Goal: Task Accomplishment & Management: Complete application form

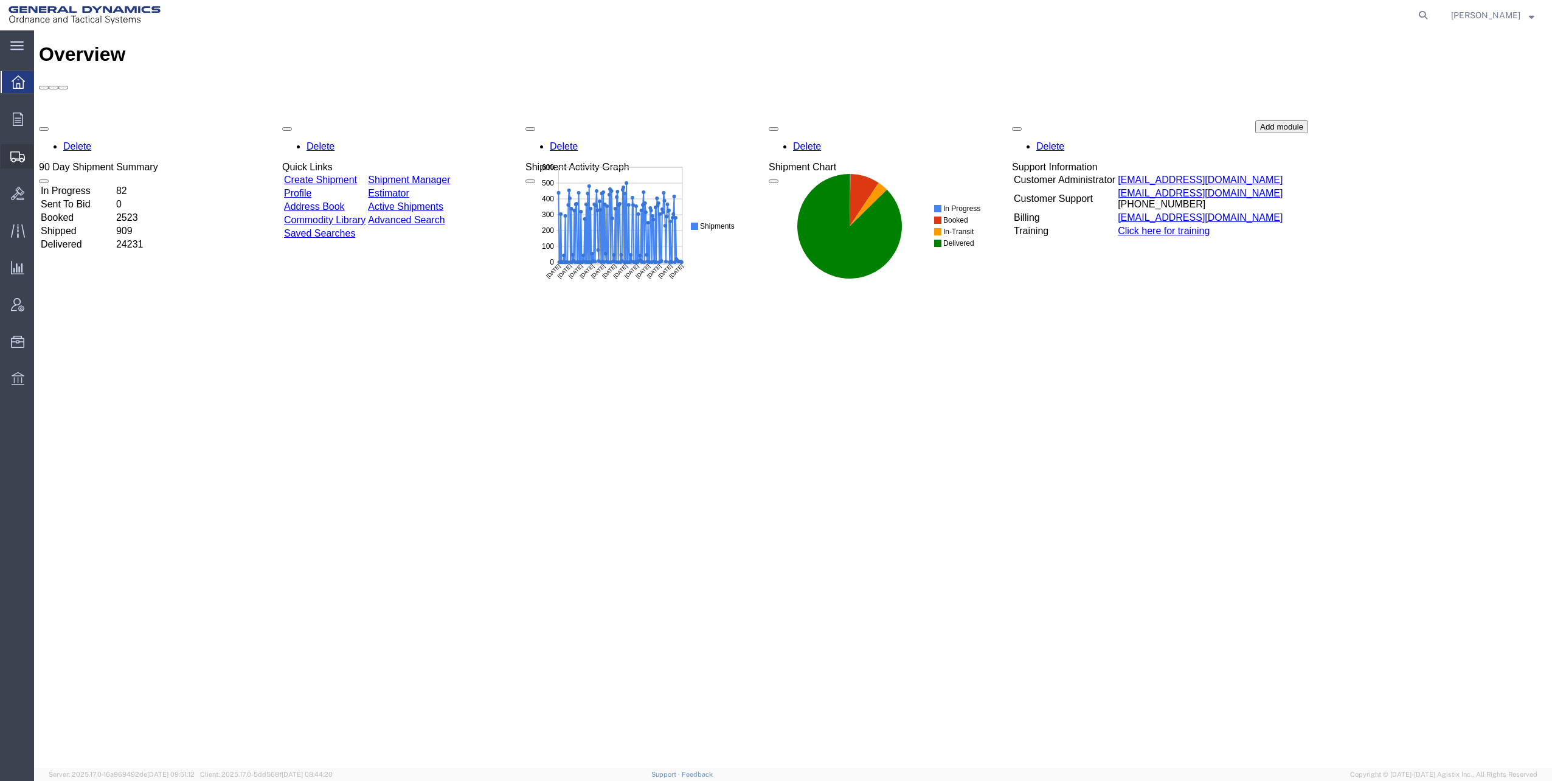
click at [42, 156] on span "Shipments" at bounding box center [37, 156] width 9 height 24
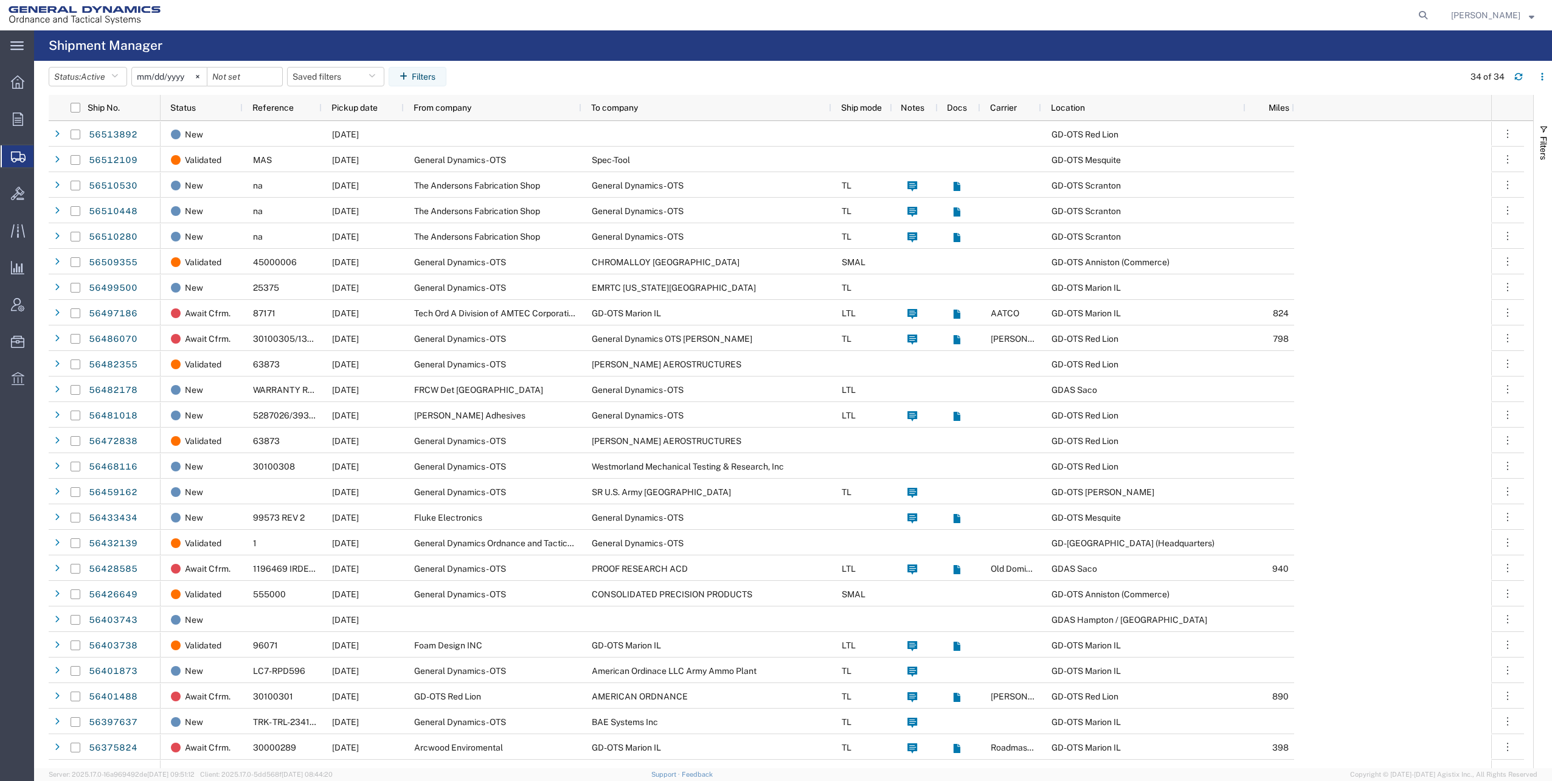
click at [167, 75] on input "2025-07-18" at bounding box center [169, 77] width 75 height 18
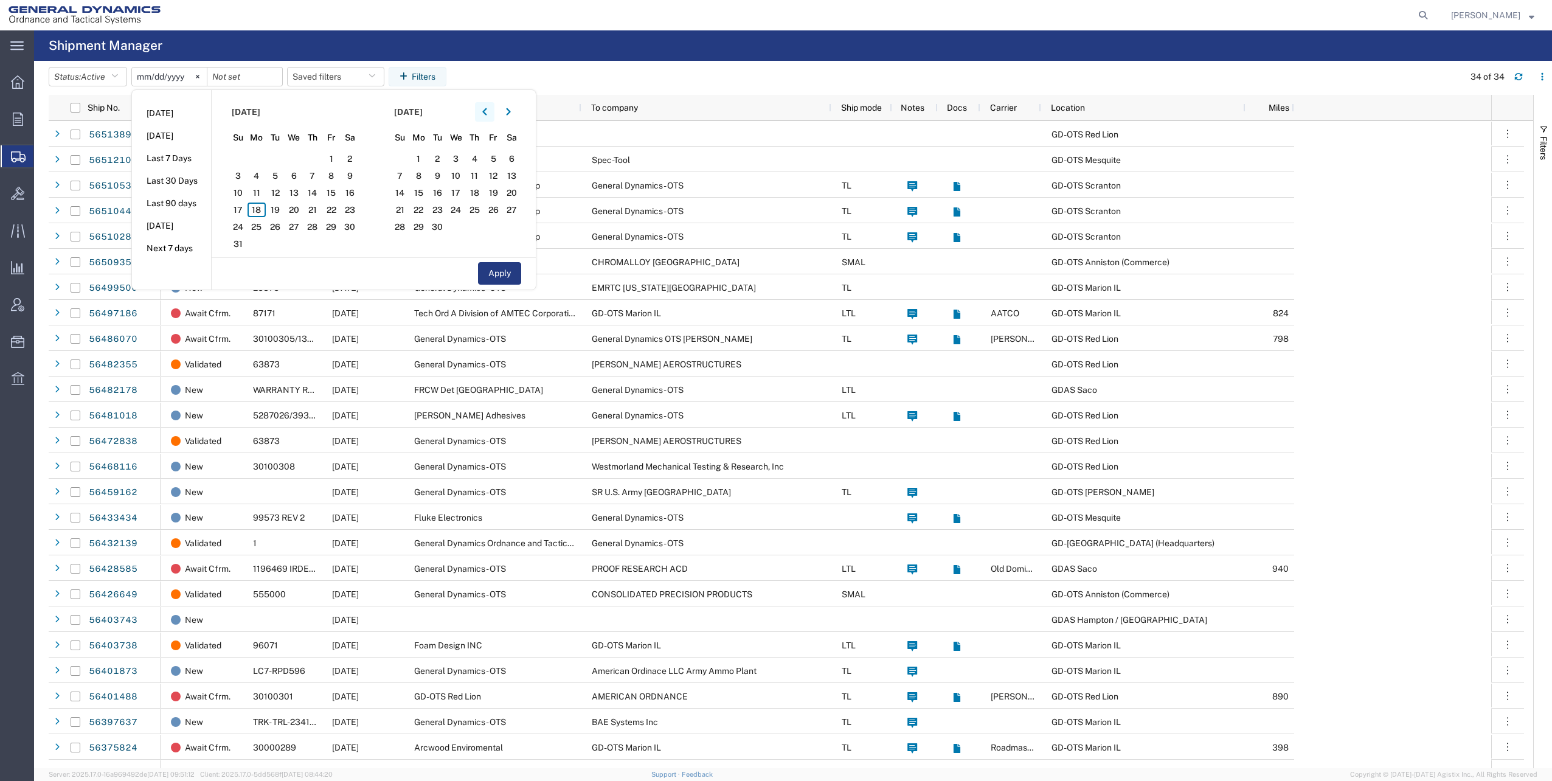
click at [486, 113] on icon "button" at bounding box center [484, 112] width 5 height 9
click at [279, 160] on span "1" at bounding box center [275, 158] width 19 height 15
click at [502, 273] on button "Apply" at bounding box center [499, 273] width 43 height 23
type input "2025-07-01"
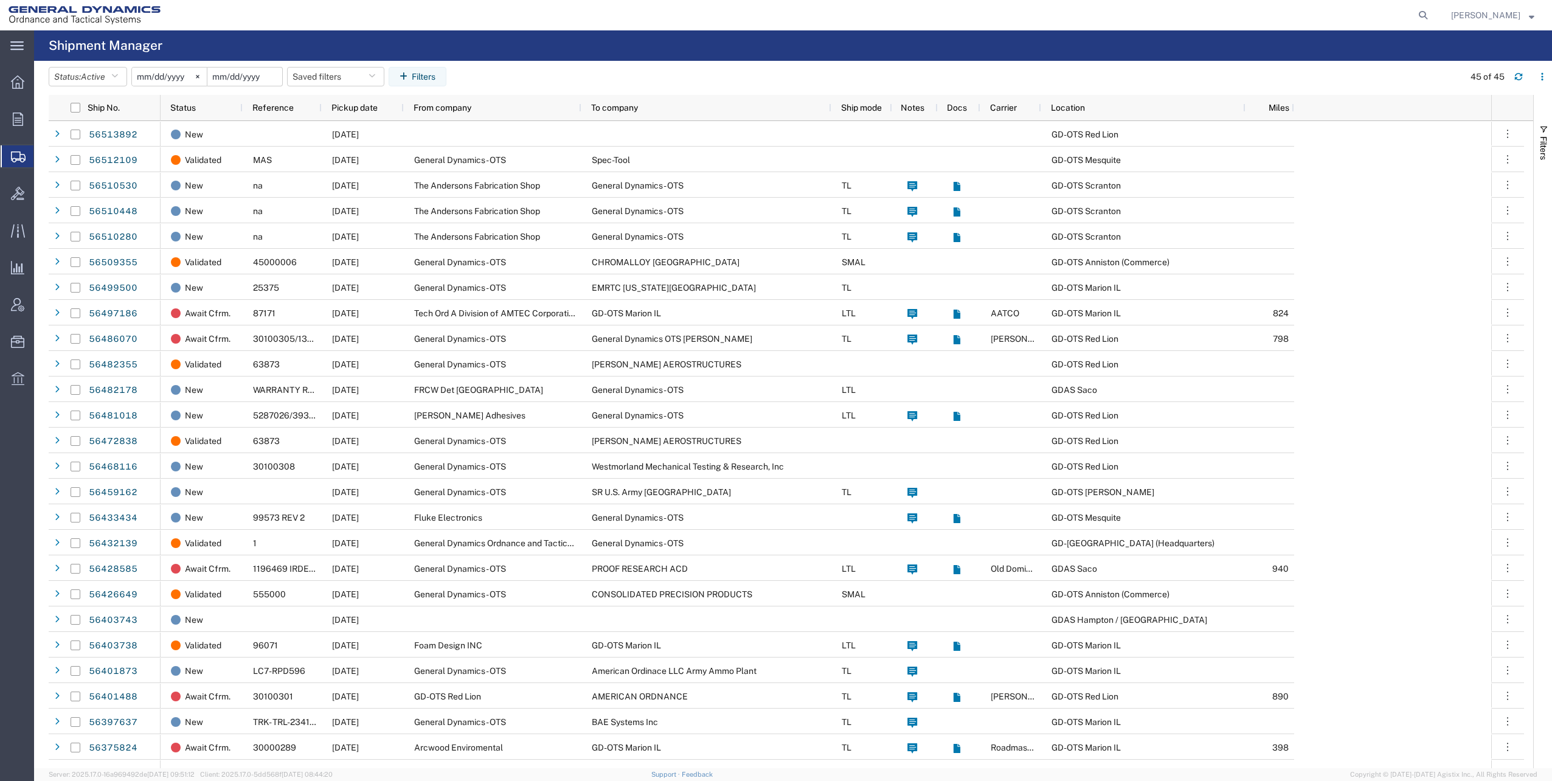
click at [266, 75] on input "date" at bounding box center [244, 77] width 75 height 18
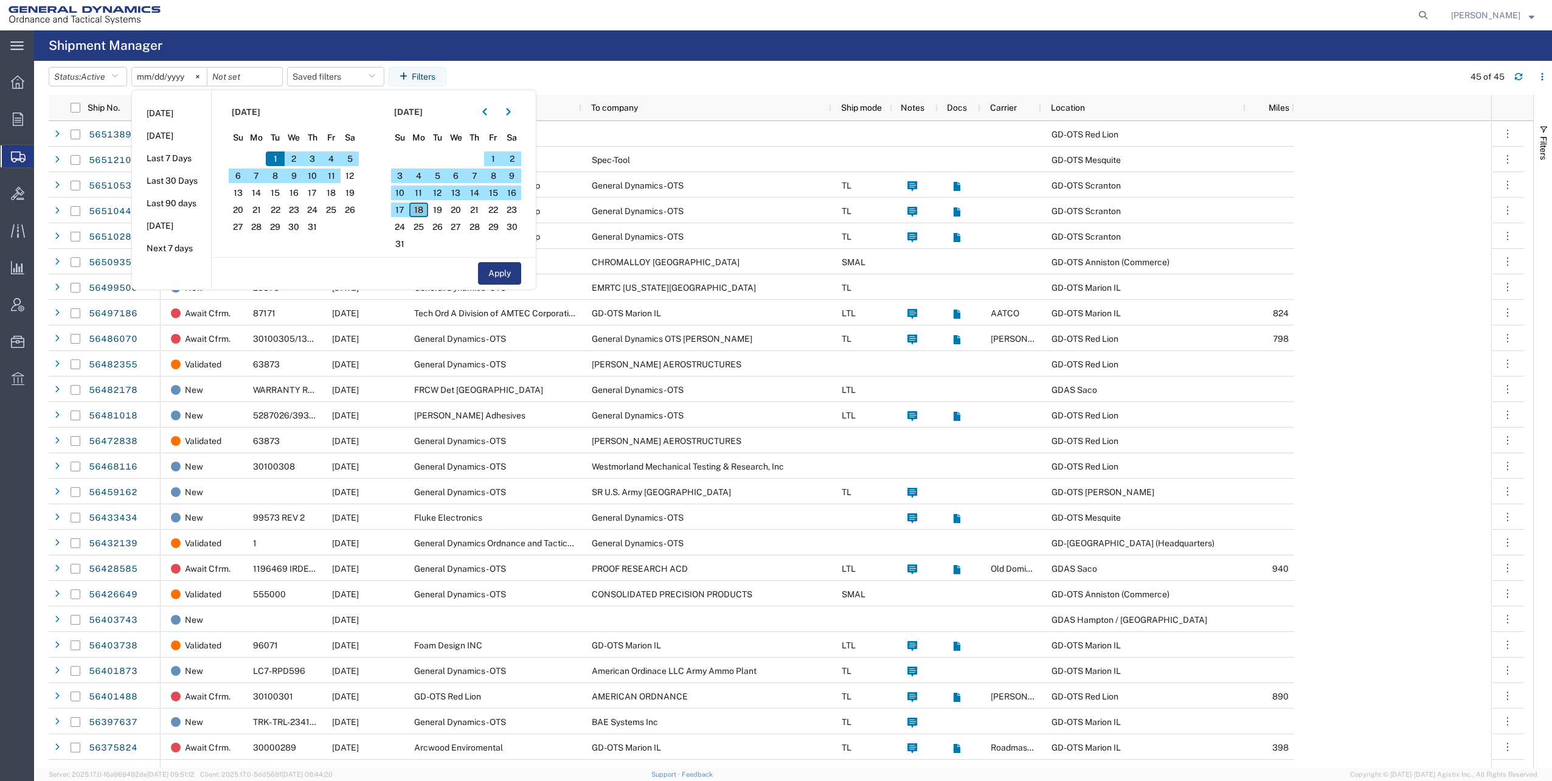
click at [420, 209] on span "18" at bounding box center [418, 210] width 19 height 15
click at [497, 271] on button "Apply" at bounding box center [499, 273] width 43 height 23
type input "2025-08-18"
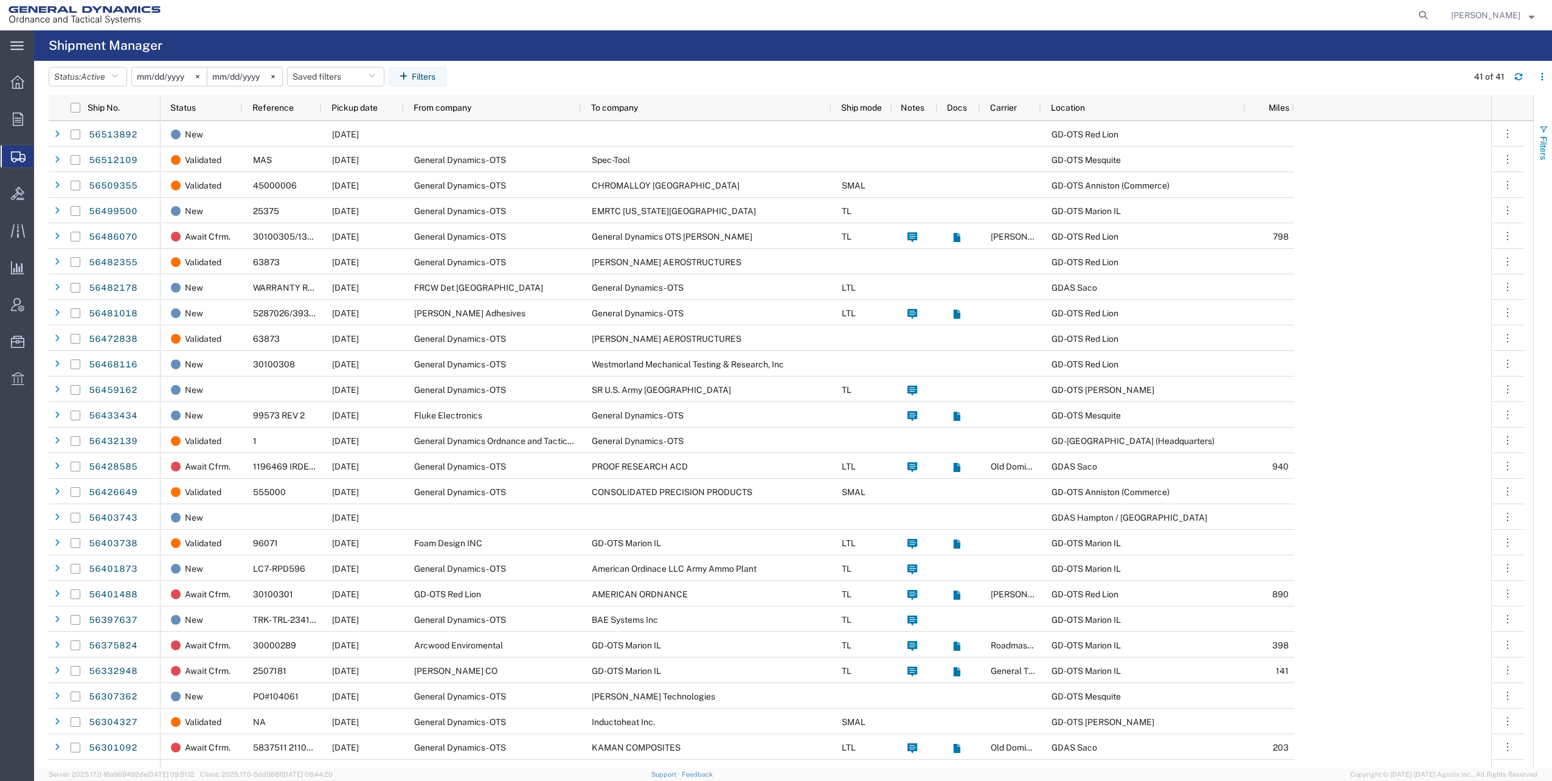
click at [1545, 130] on span "button" at bounding box center [1544, 130] width 10 height 10
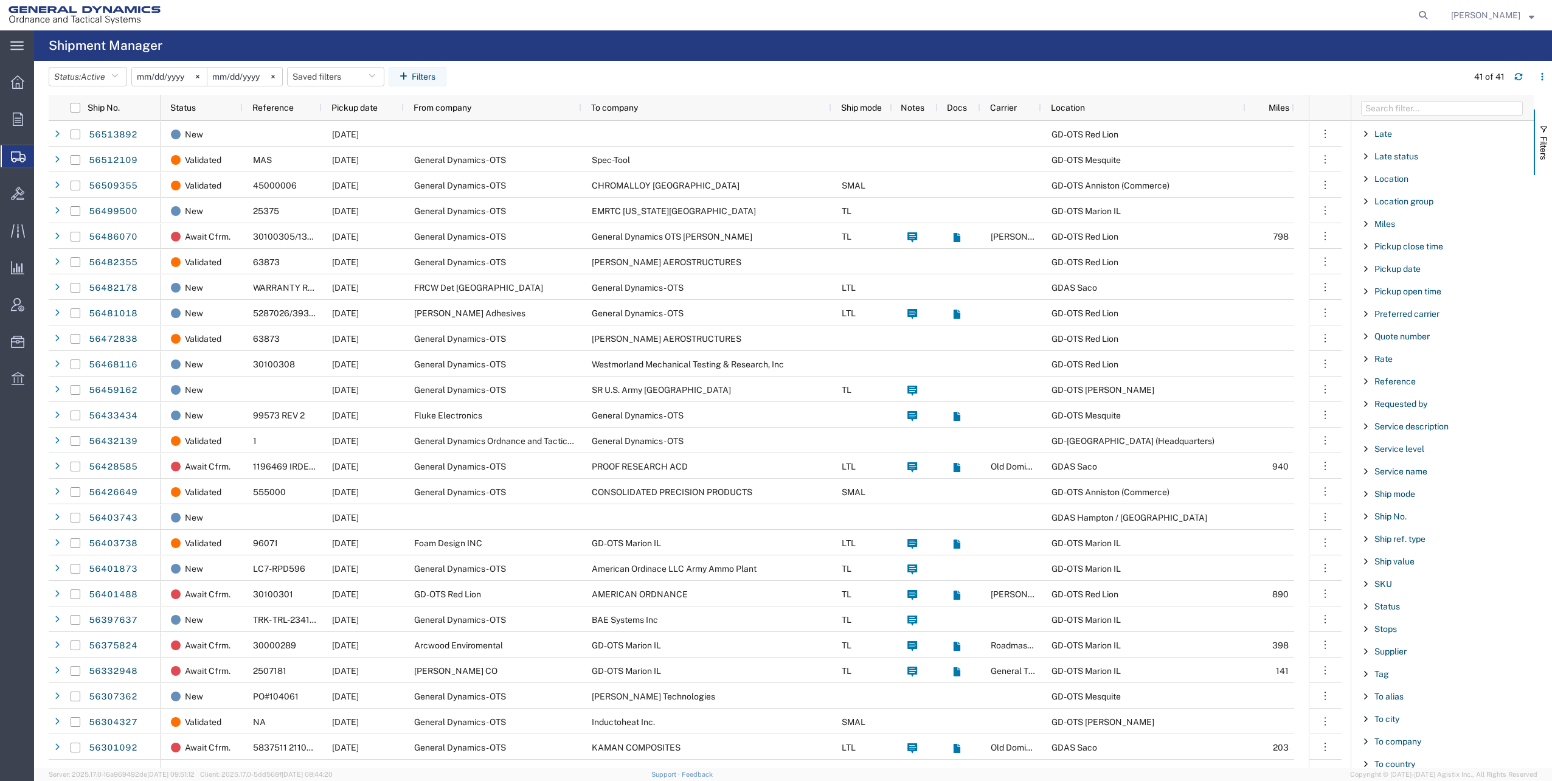
scroll to position [838, 0]
click at [1391, 532] on span "To city" at bounding box center [1387, 532] width 25 height 10
click at [1396, 581] on input "Filter Value" at bounding box center [1446, 583] width 159 height 15
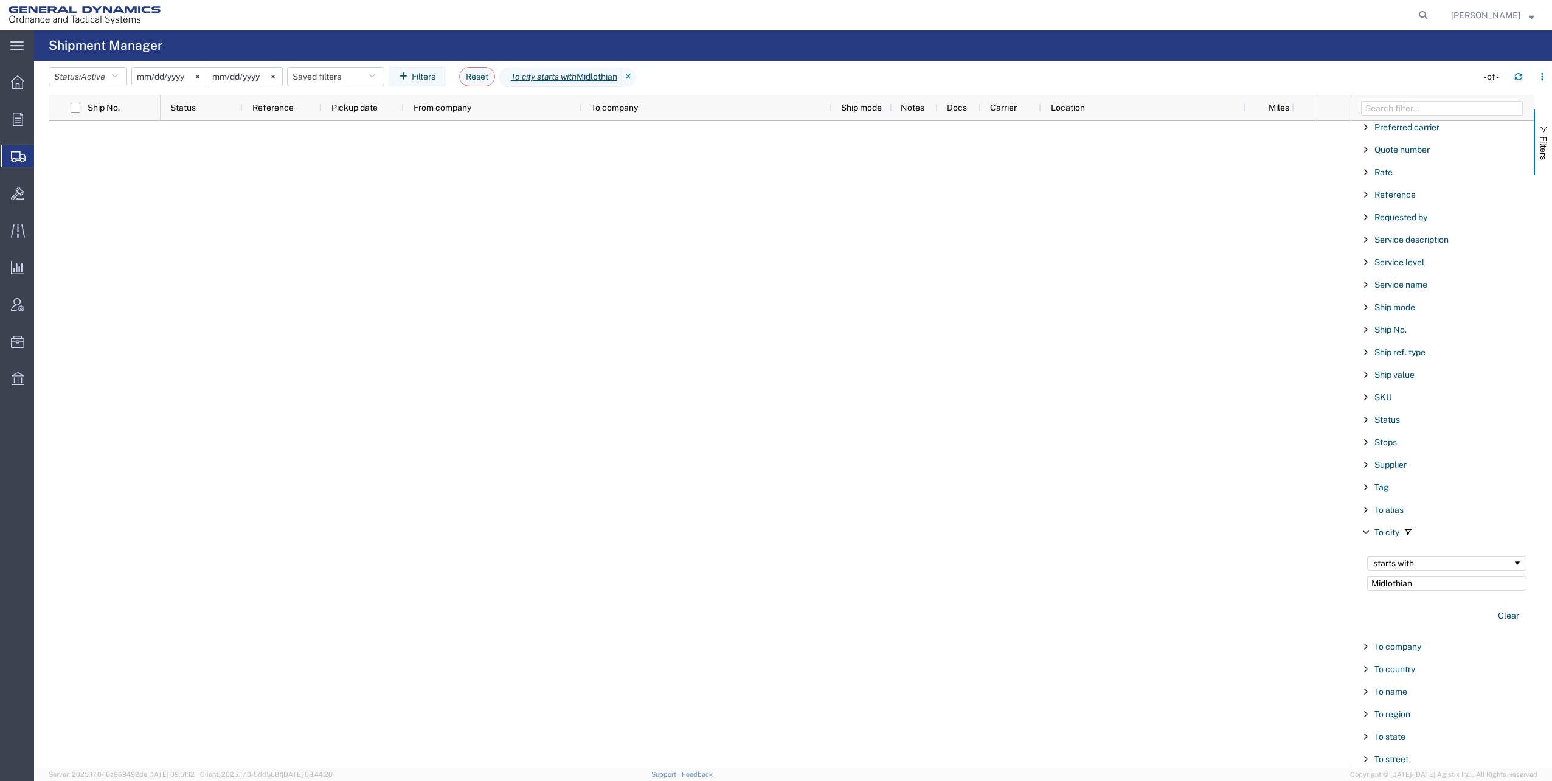
type input "Midlothian"
click at [470, 175] on div at bounding box center [739, 444] width 1157 height 647
click at [72, 107] on input "checkbox" at bounding box center [76, 108] width 10 height 10
click at [74, 108] on input "checkbox" at bounding box center [76, 108] width 10 height 10
checkbox input "false"
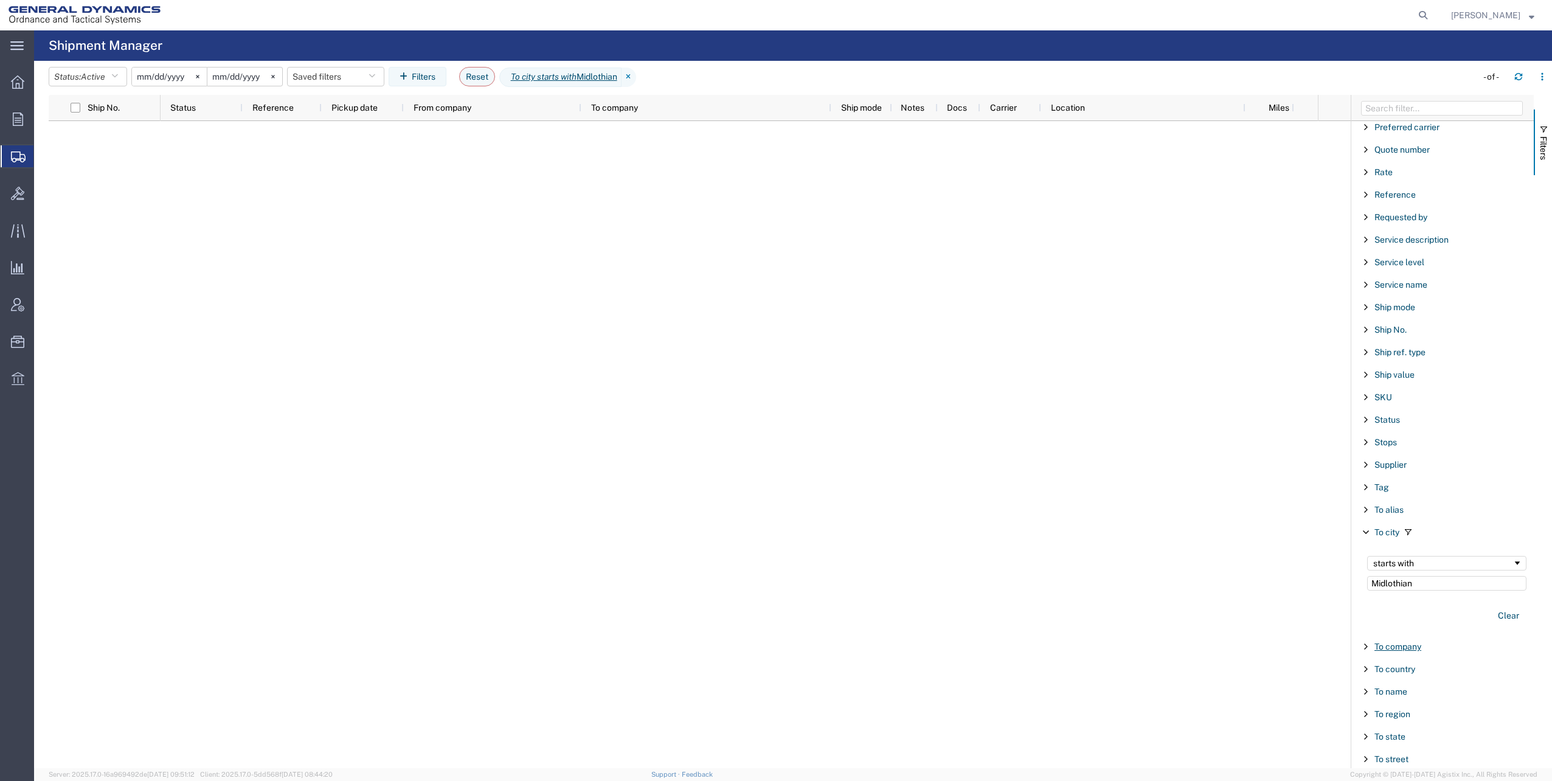
click at [1401, 645] on span "To company" at bounding box center [1398, 647] width 47 height 10
type input "Petro"
click at [1524, 80] on button "button" at bounding box center [1518, 76] width 19 height 19
click at [1502, 616] on button "Clear" at bounding box center [1509, 616] width 36 height 20
click at [1501, 729] on button "Clear" at bounding box center [1509, 730] width 36 height 20
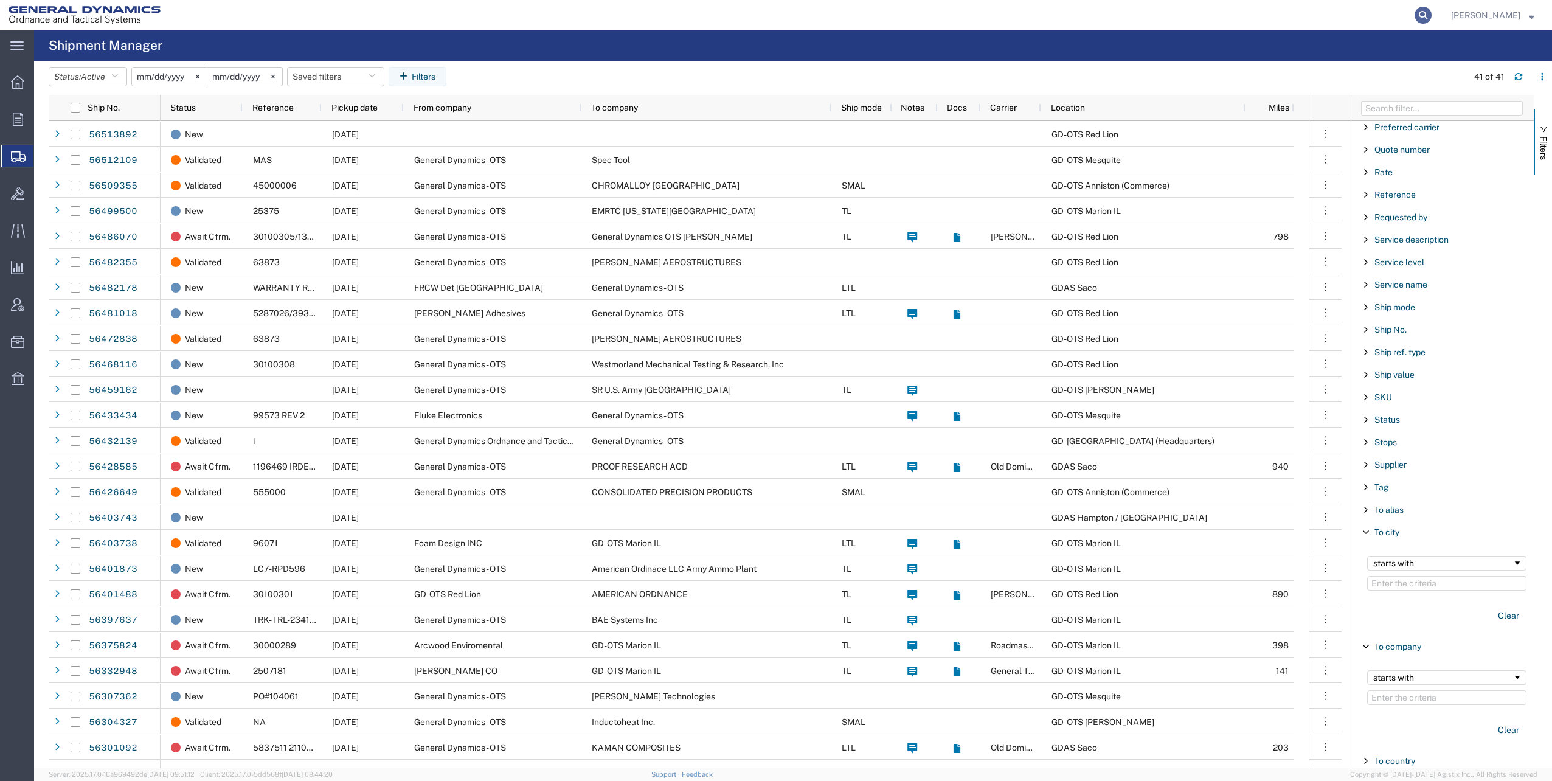
click at [1429, 14] on icon at bounding box center [1423, 15] width 17 height 17
paste input "56359470"
type input "56359470"
click at [1430, 14] on icon at bounding box center [1423, 15] width 17 height 17
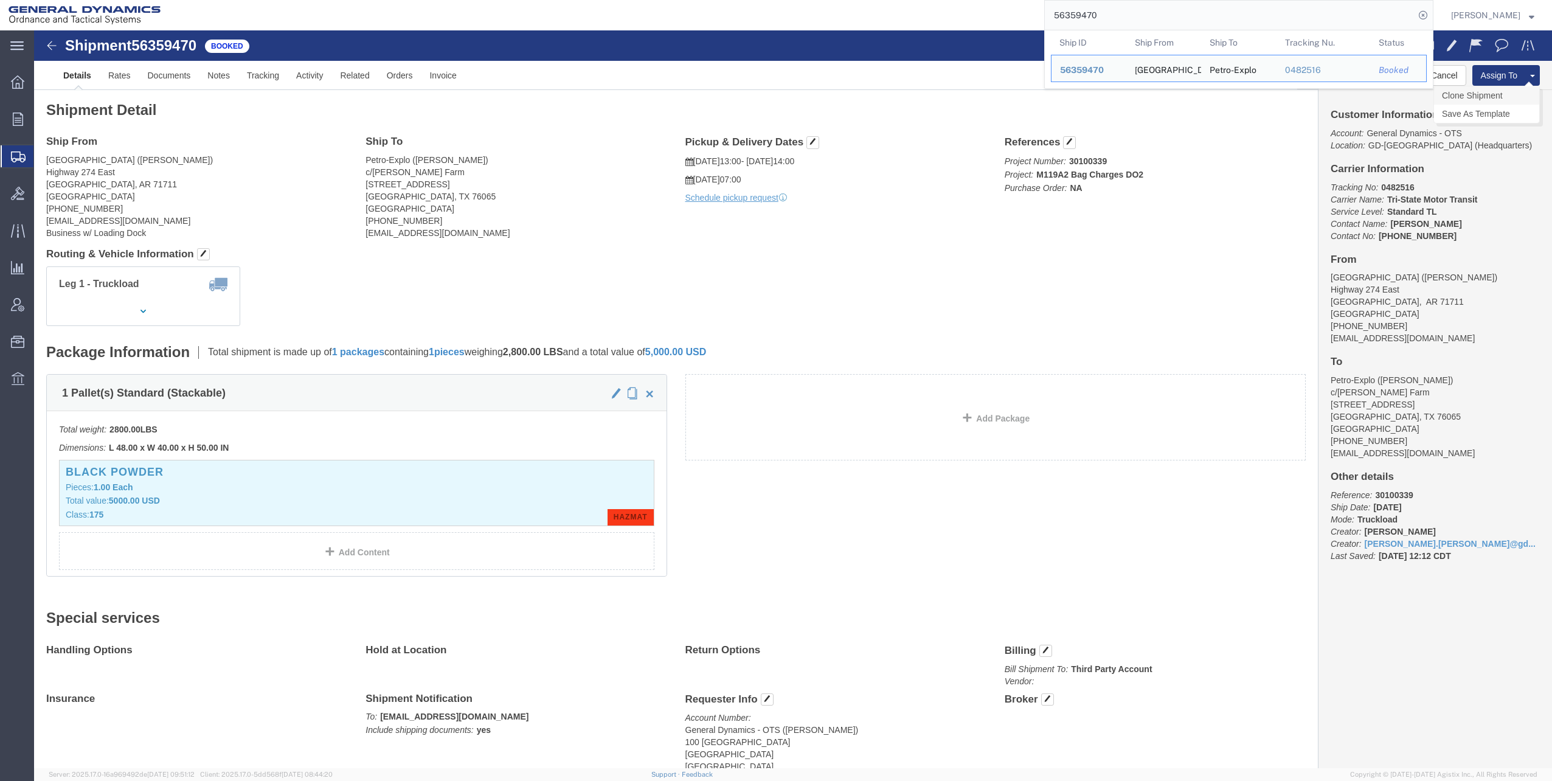
click link "Clone Shipment"
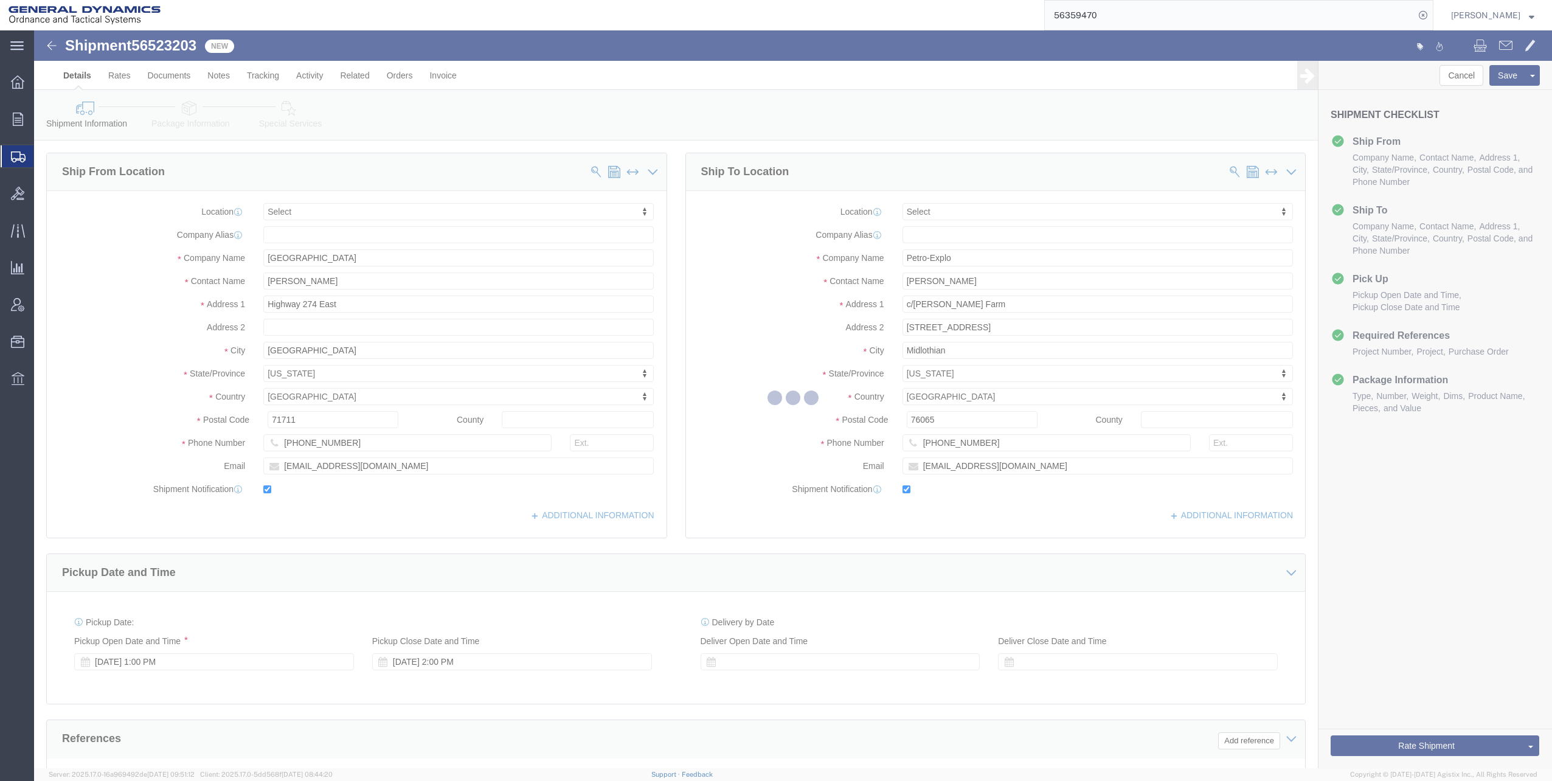
select select
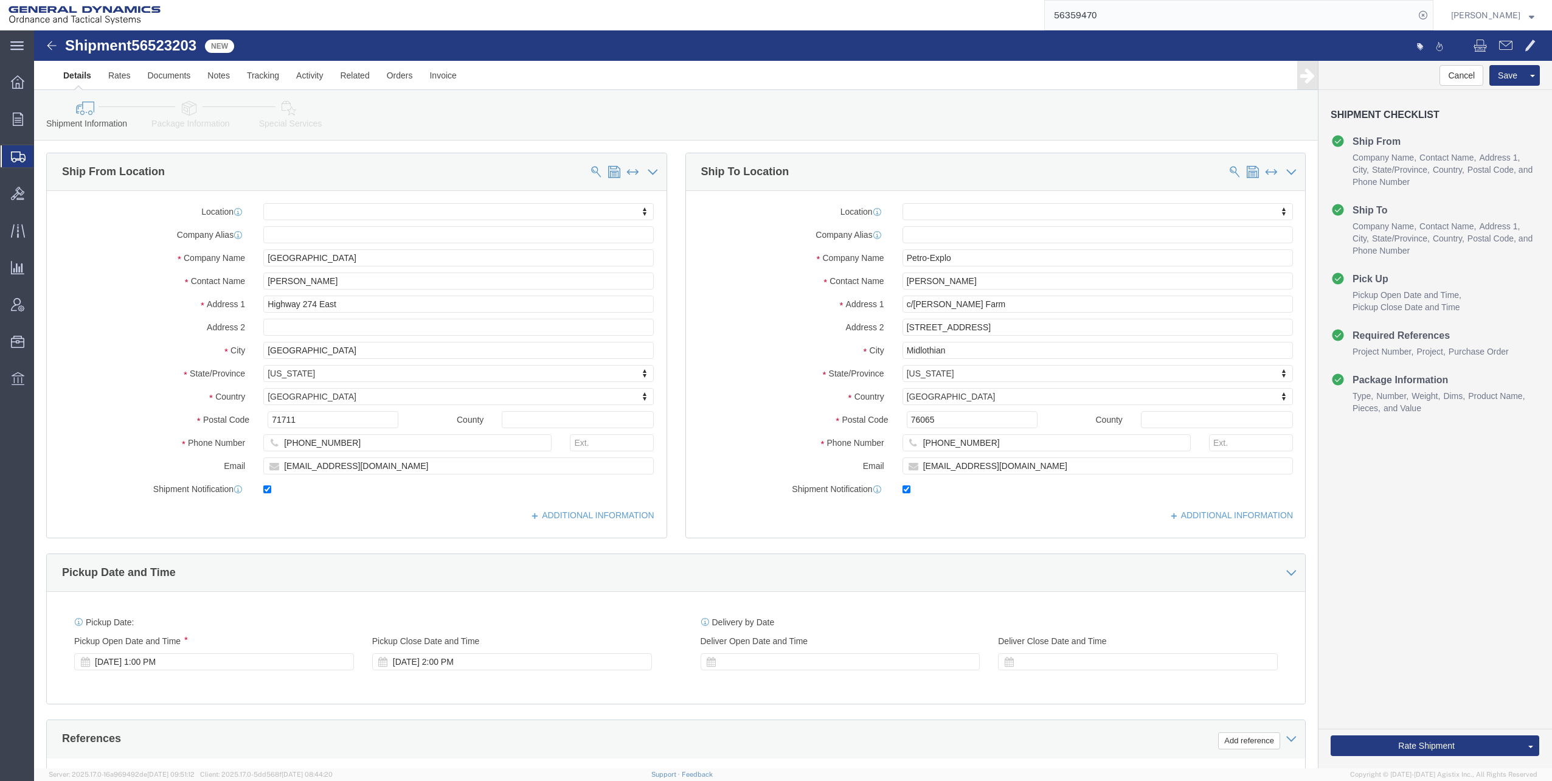
click div "Aug 18 2025 1:00 PM"
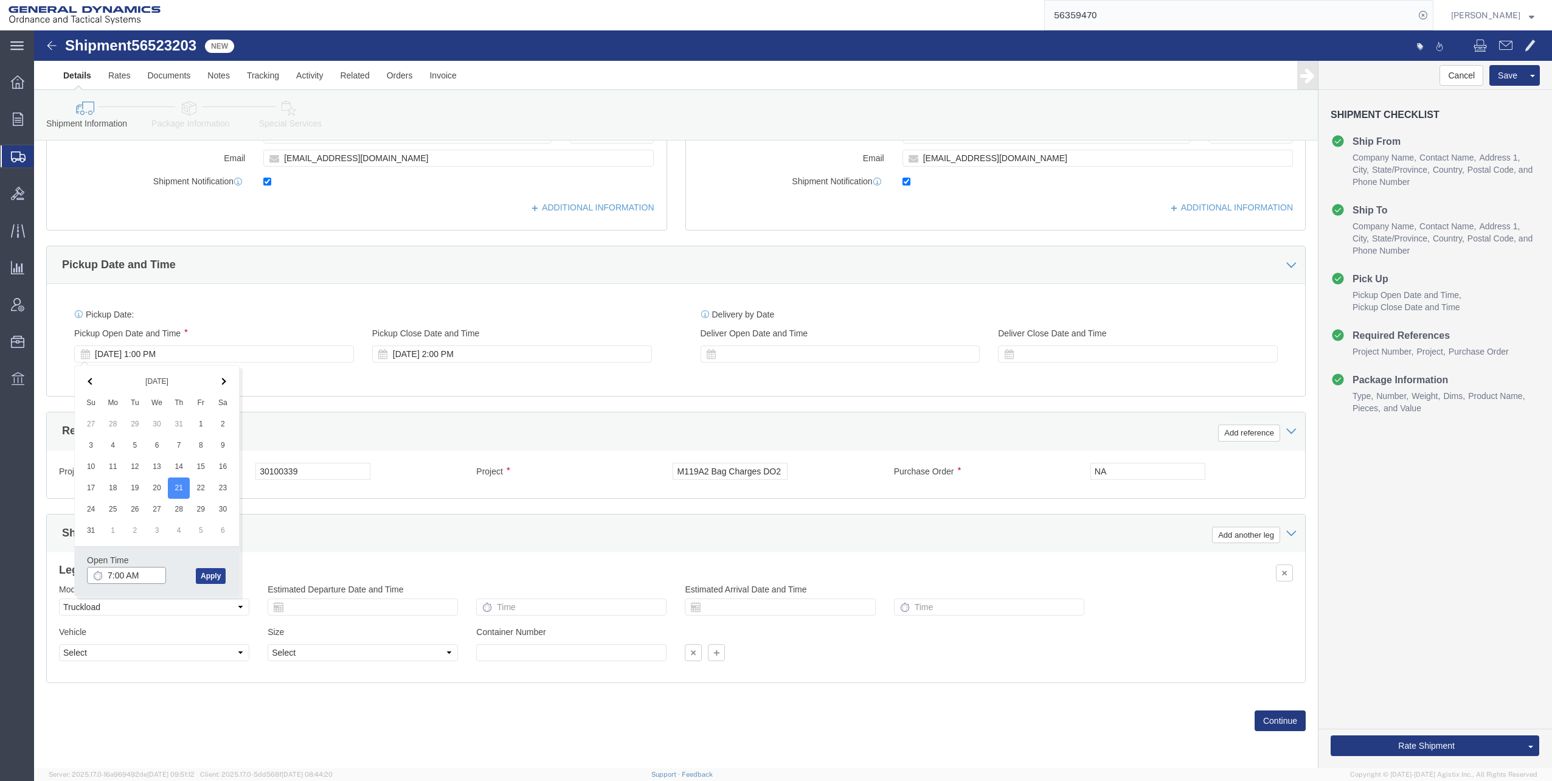
type input "7:00 AM"
click button "Apply"
click div "Aug 21 2025 8:00 AM"
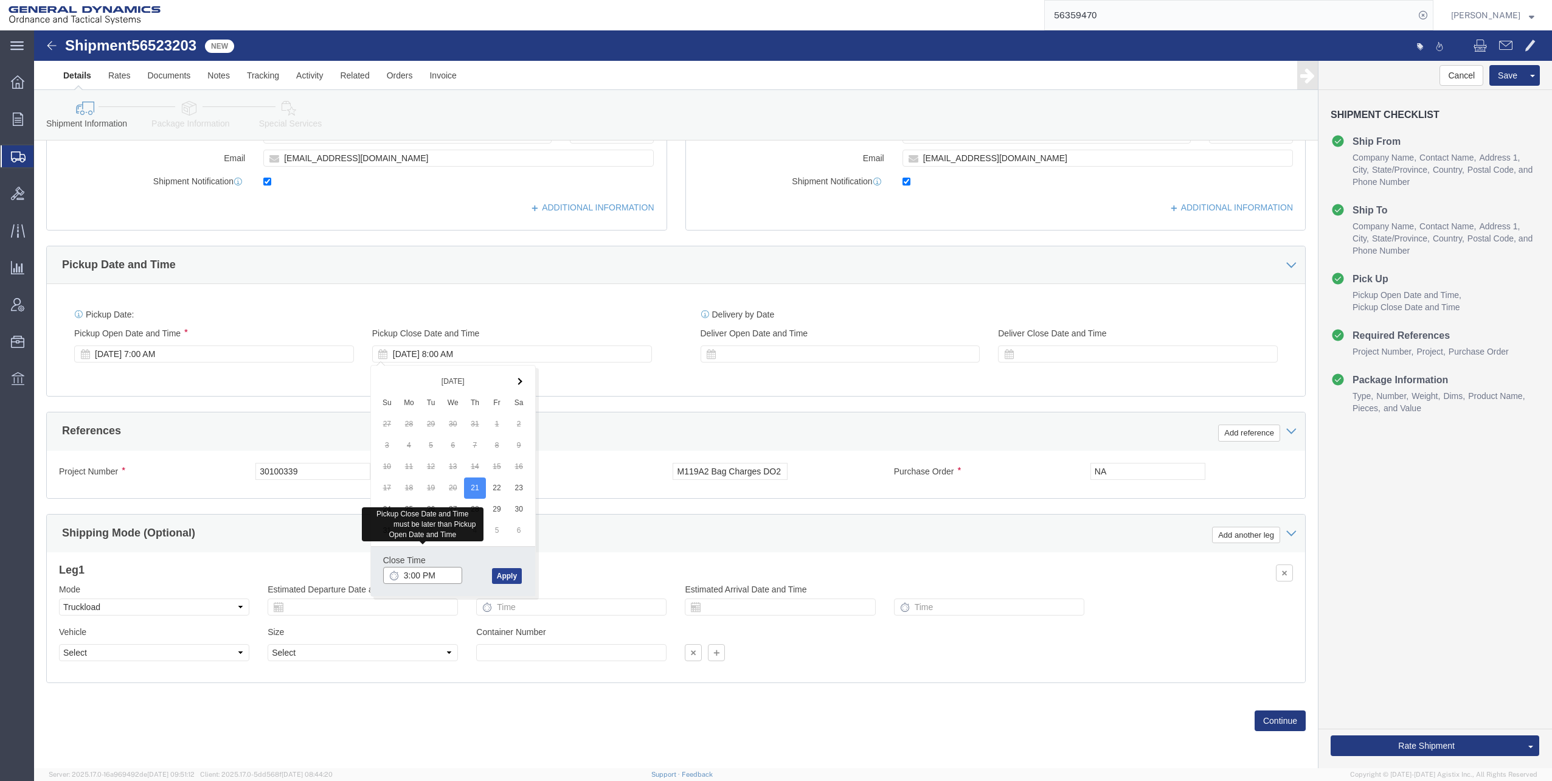
type input "3:00 PM"
click button "Apply"
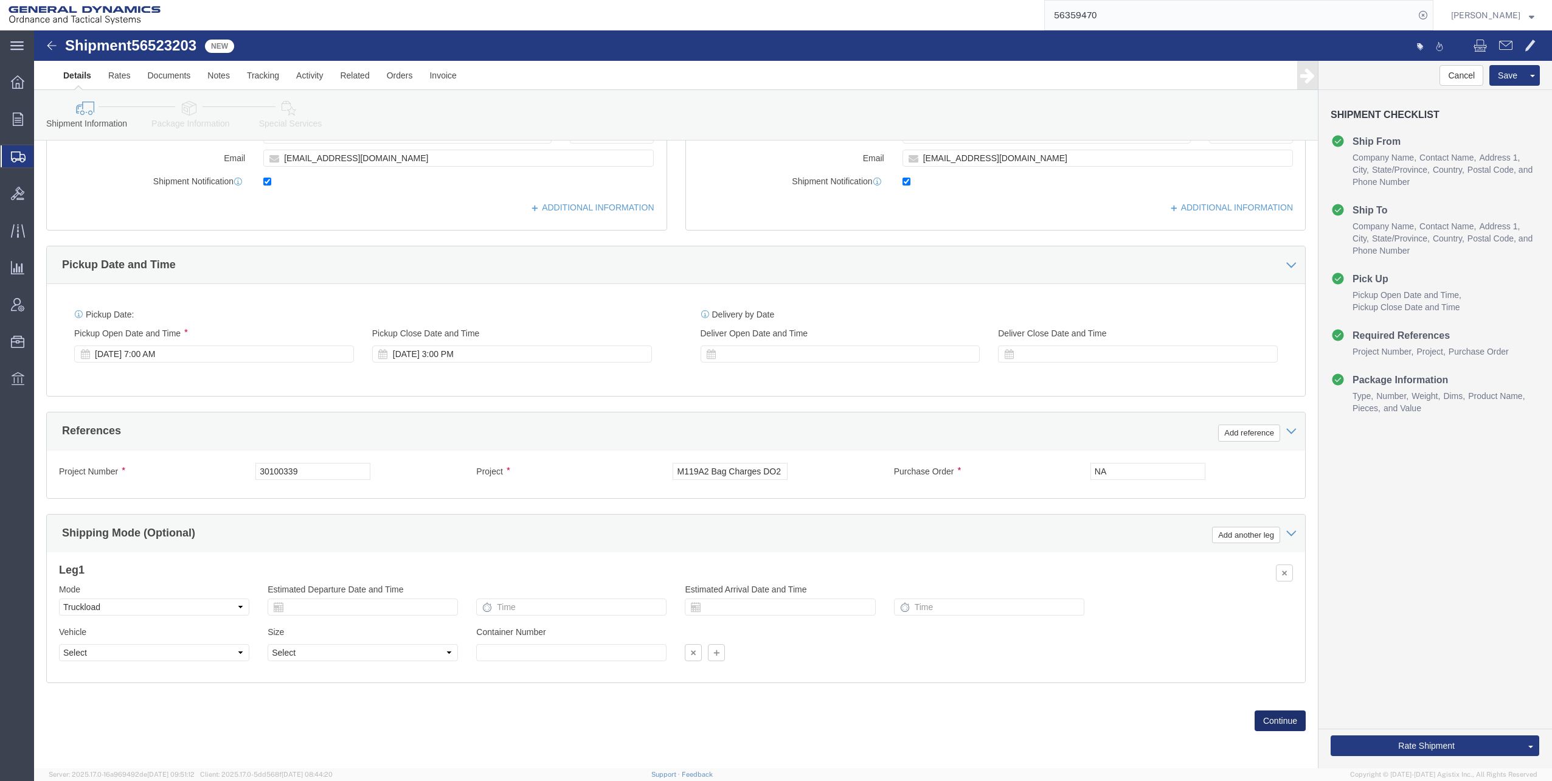
click button "Continue"
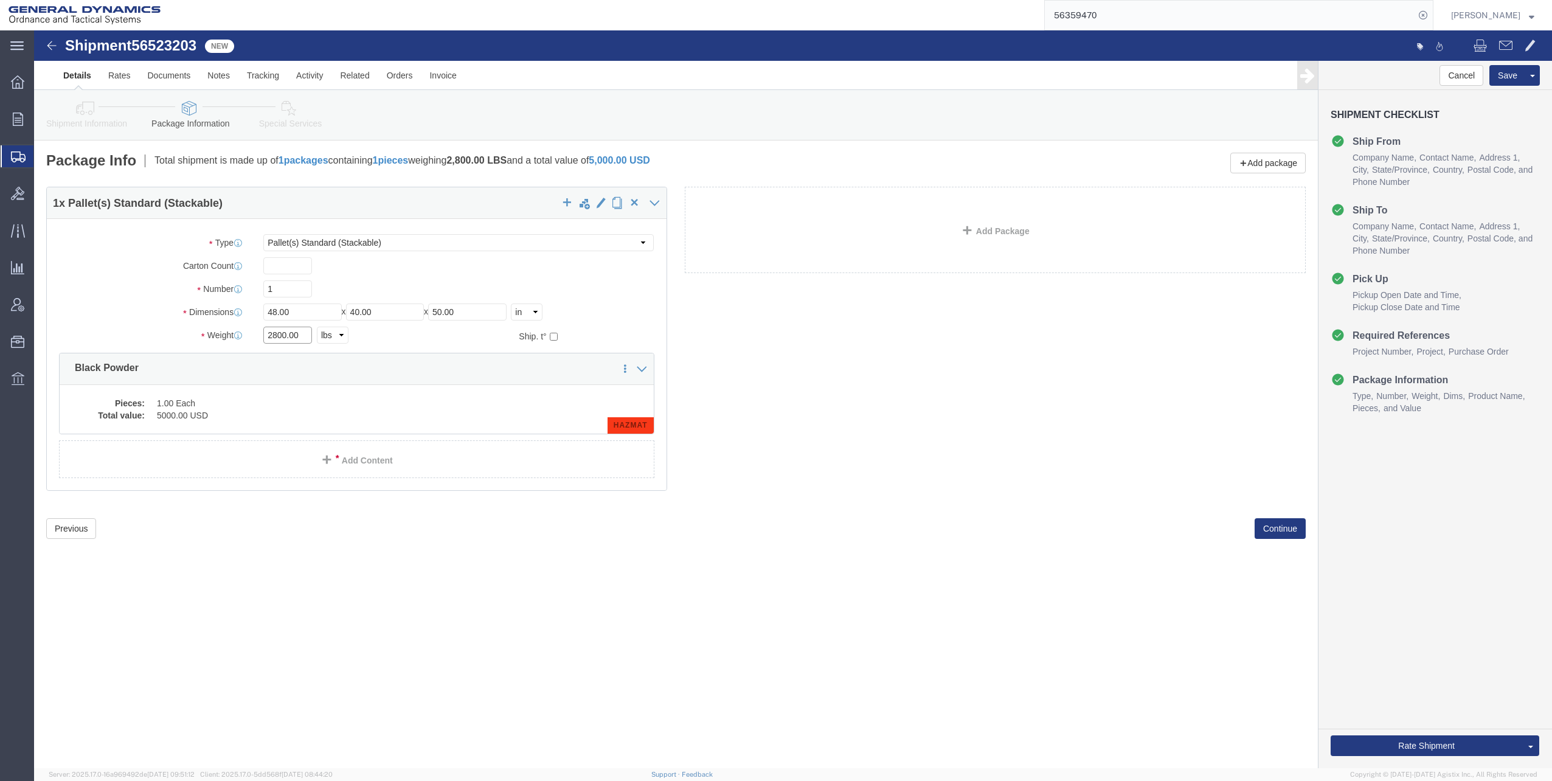
drag, startPoint x: 232, startPoint y: 303, endPoint x: 266, endPoint y: 300, distance: 34.2
click input "2800.00"
type input "1700"
click button "Continue"
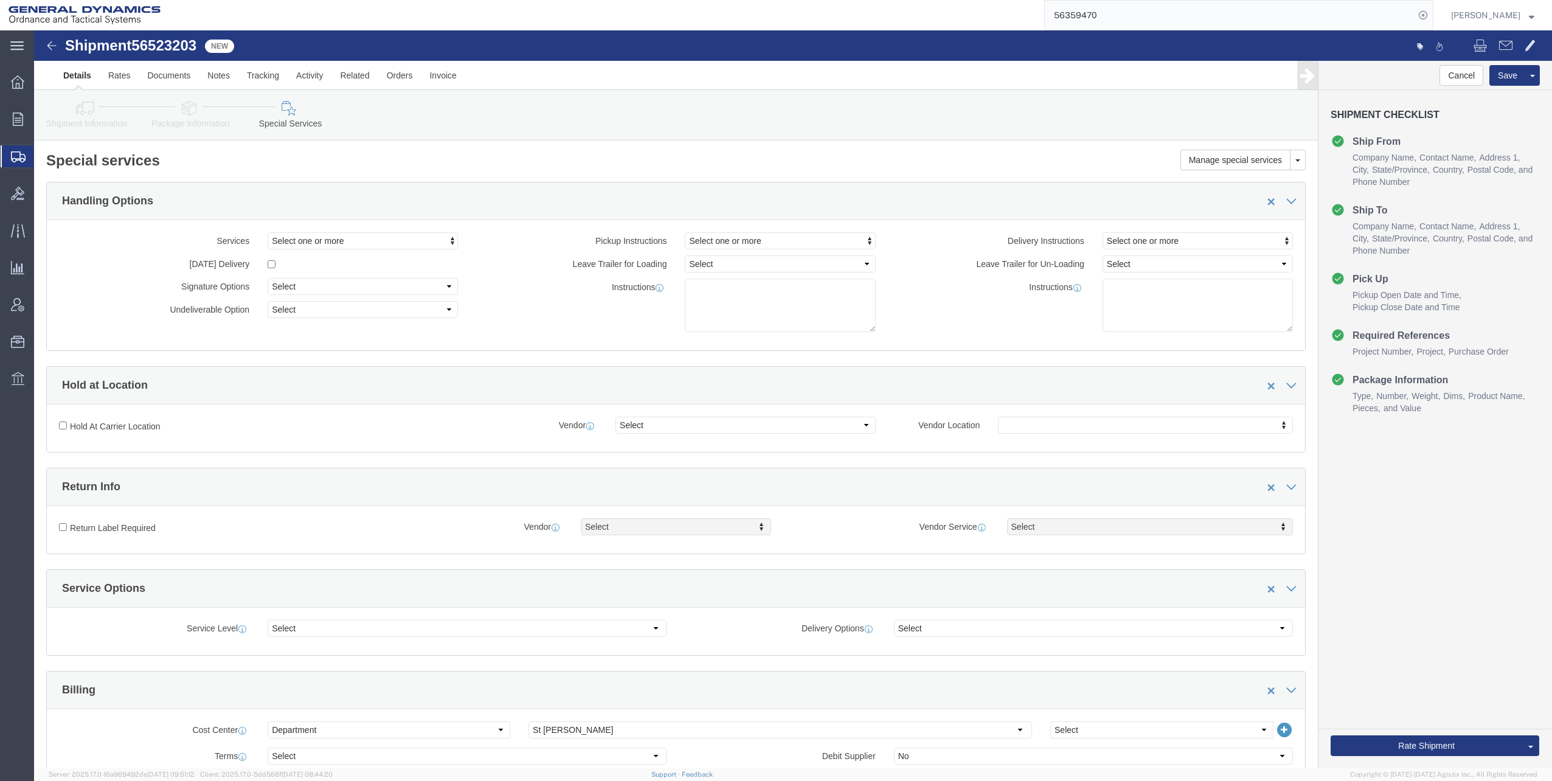
click icon
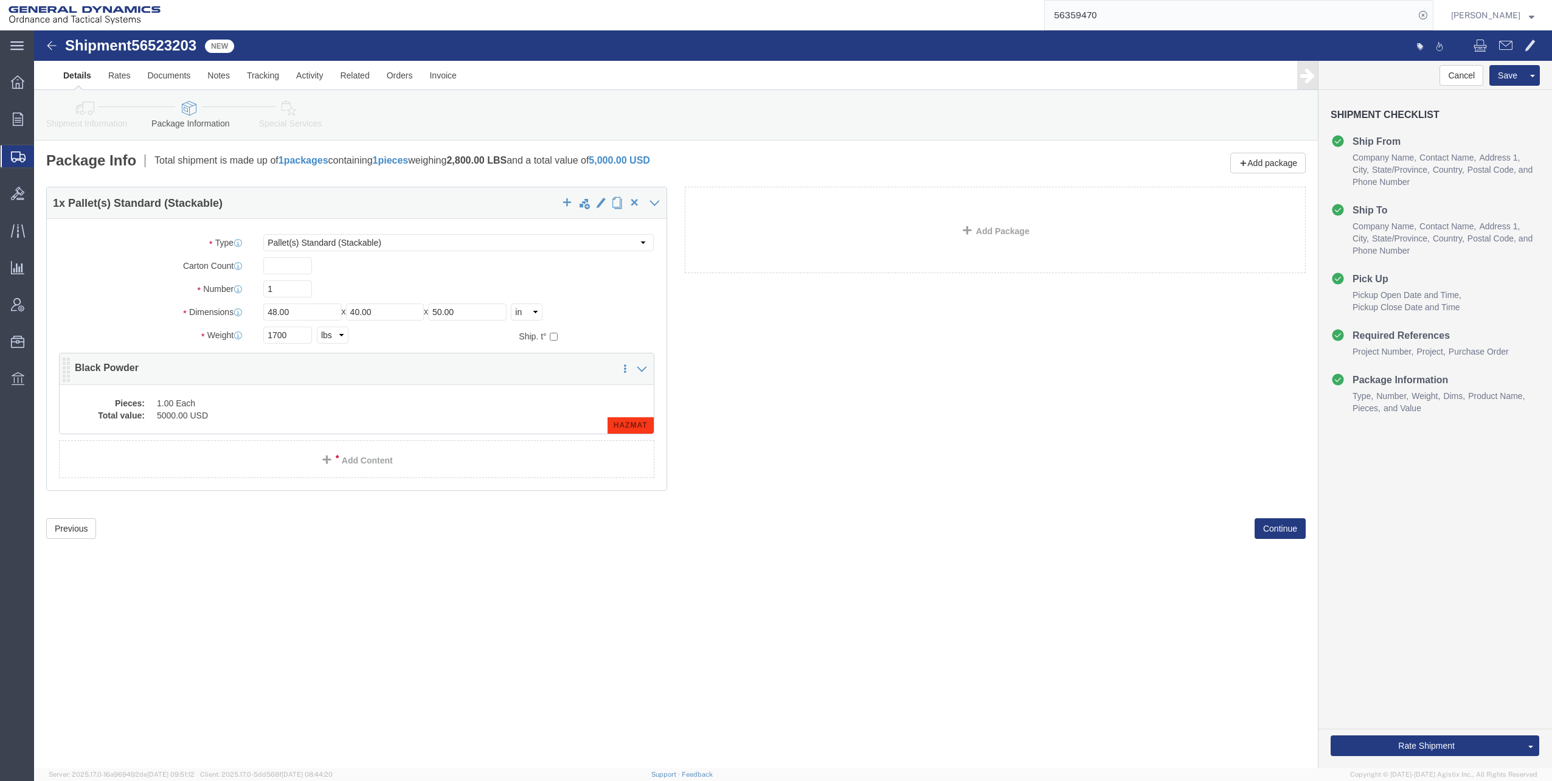
click dd "1.00 Each"
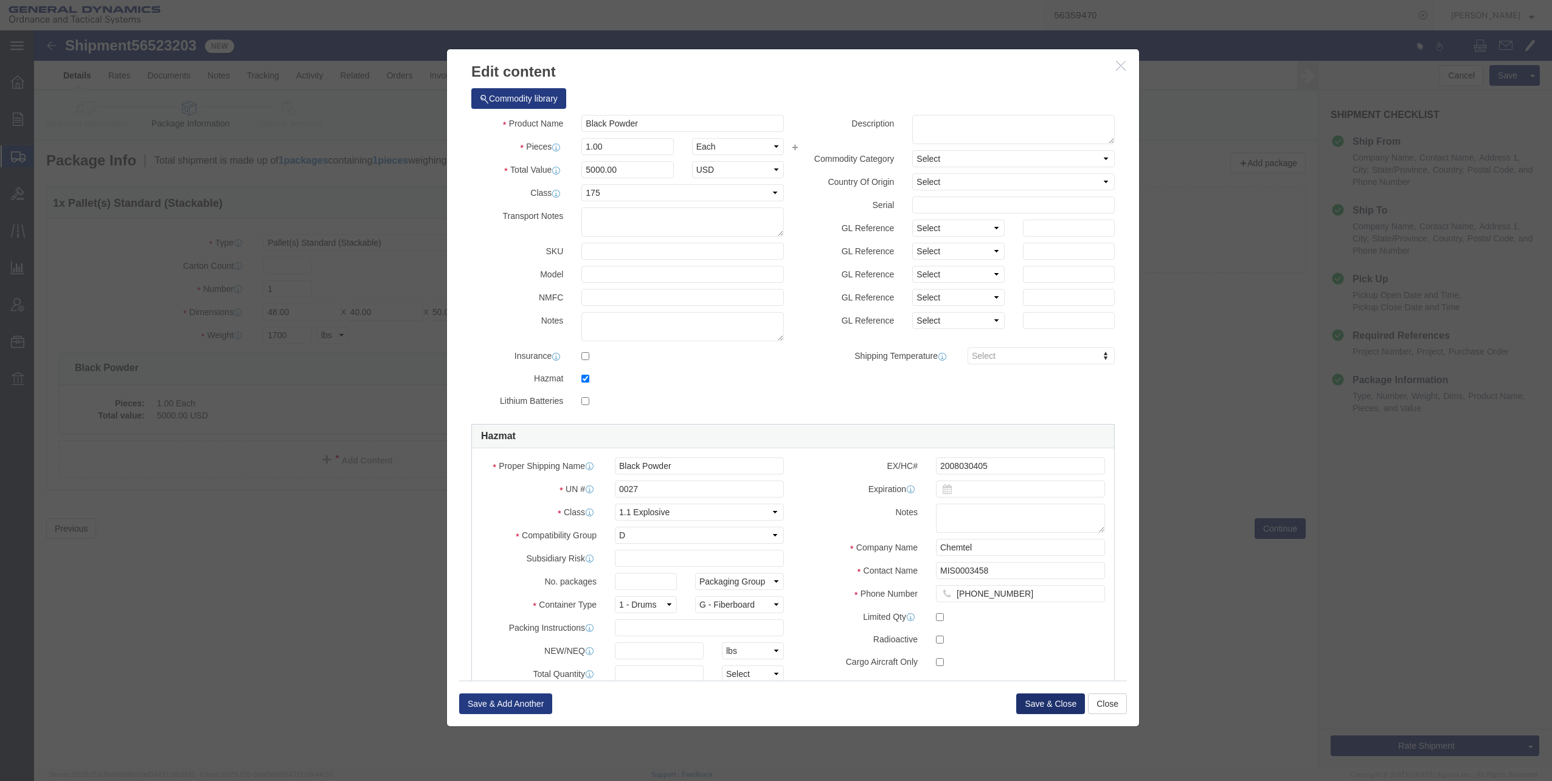
click button "Save & Close"
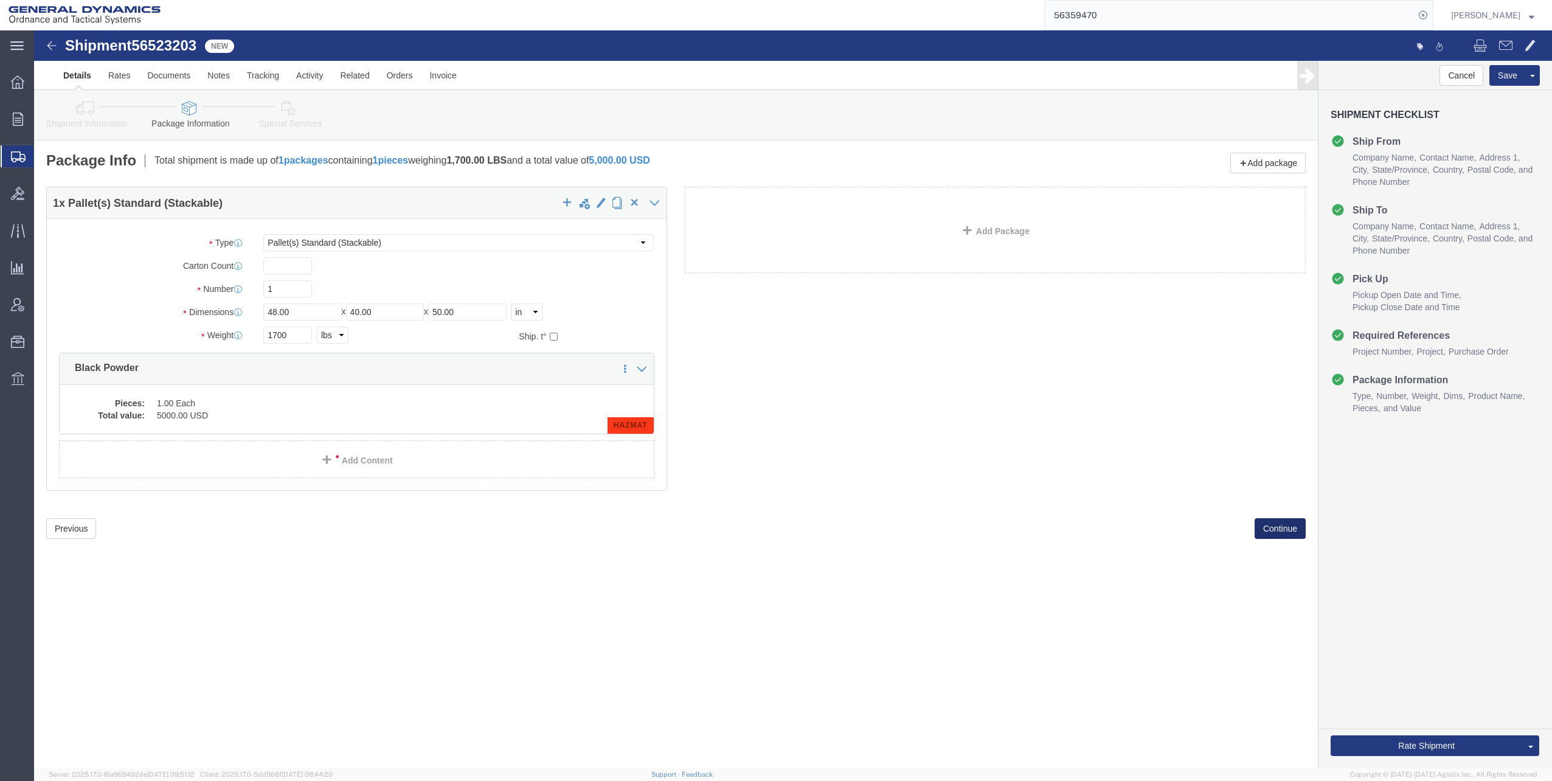
click button "Continue"
